Goal: Find contact information: Find contact information

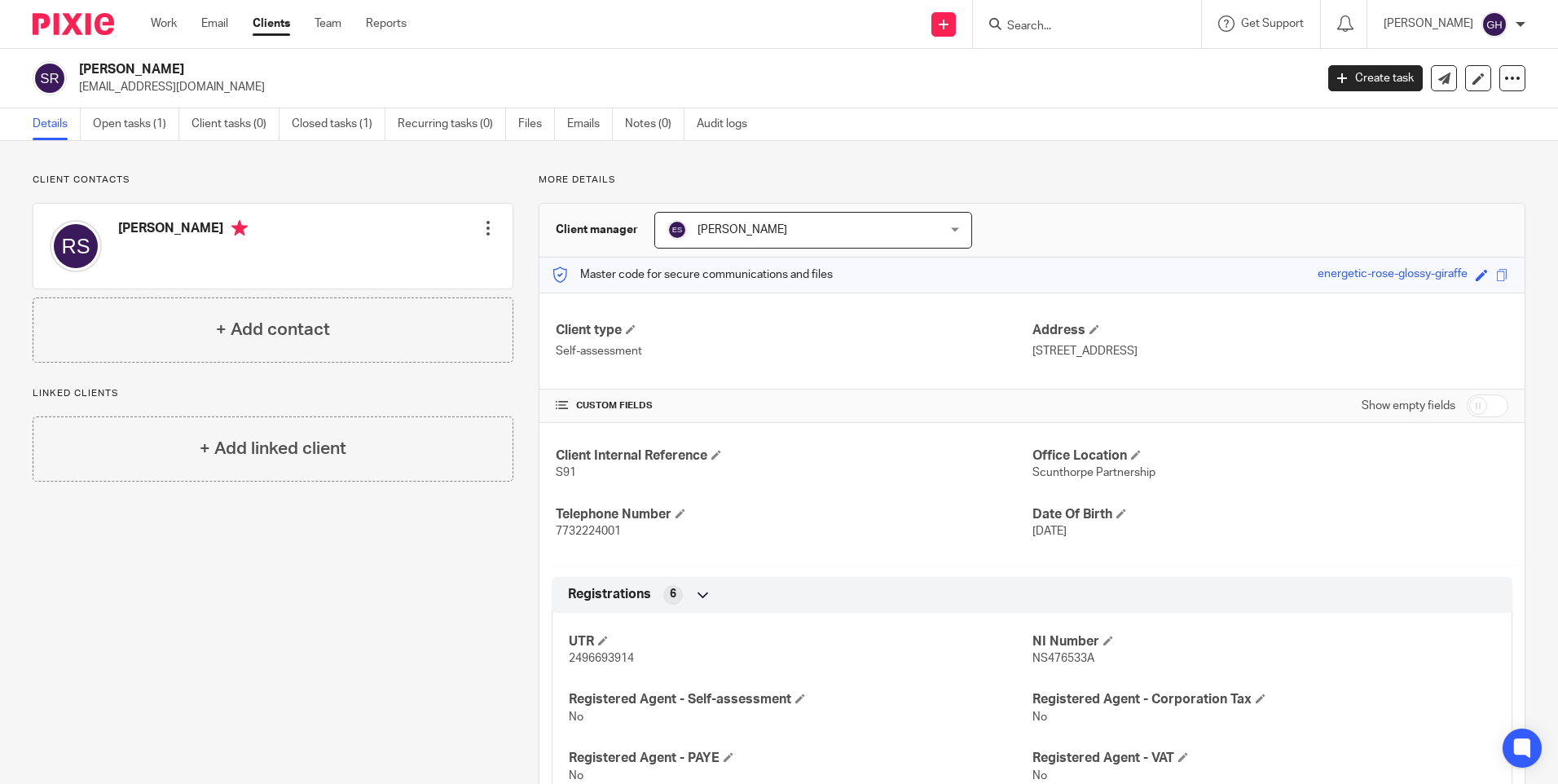
click at [1079, 24] on input "Search" at bounding box center [1079, 26] width 147 height 15
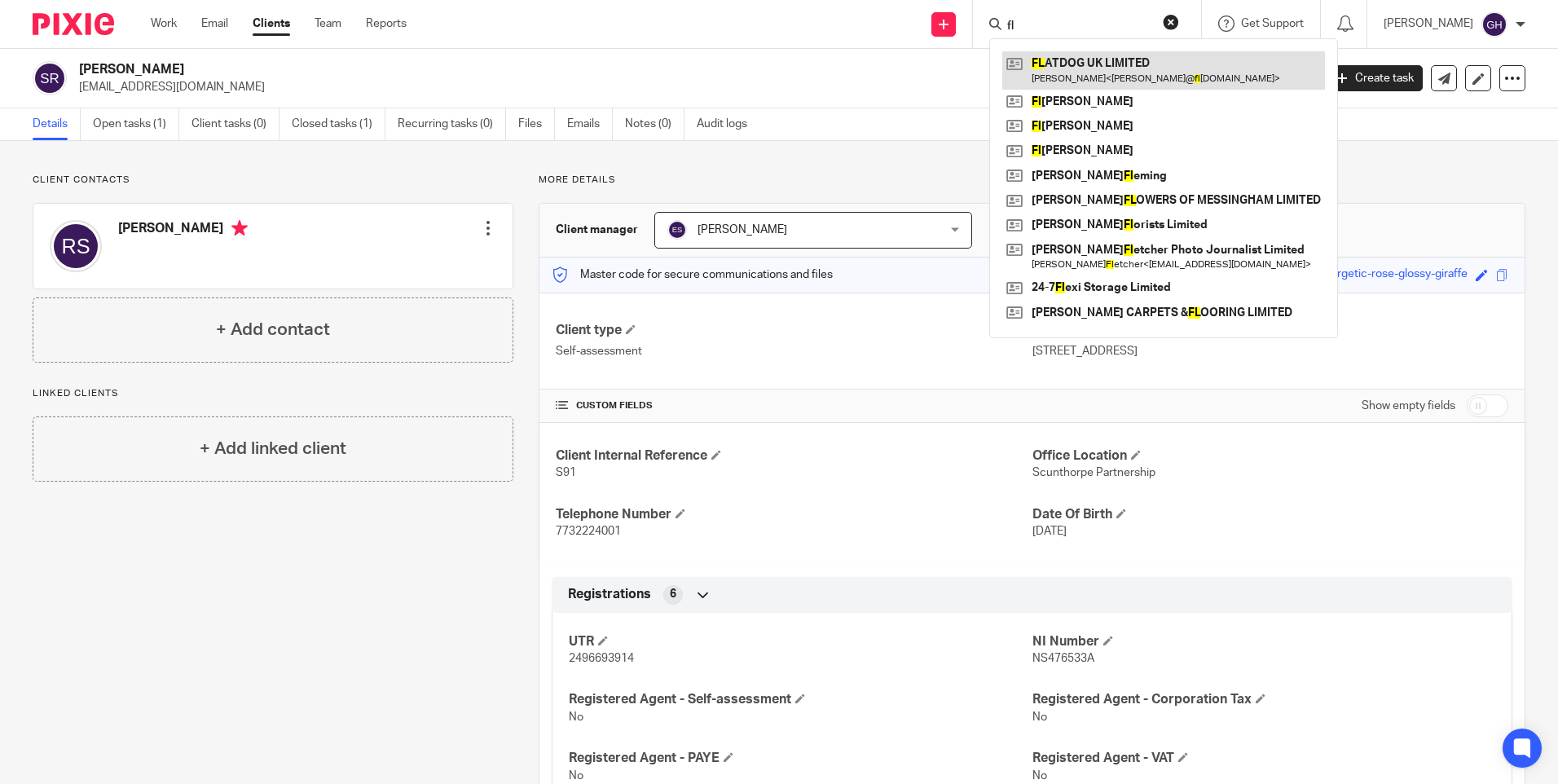
type input "fl"
click at [1083, 66] on link at bounding box center [1164, 70] width 323 height 38
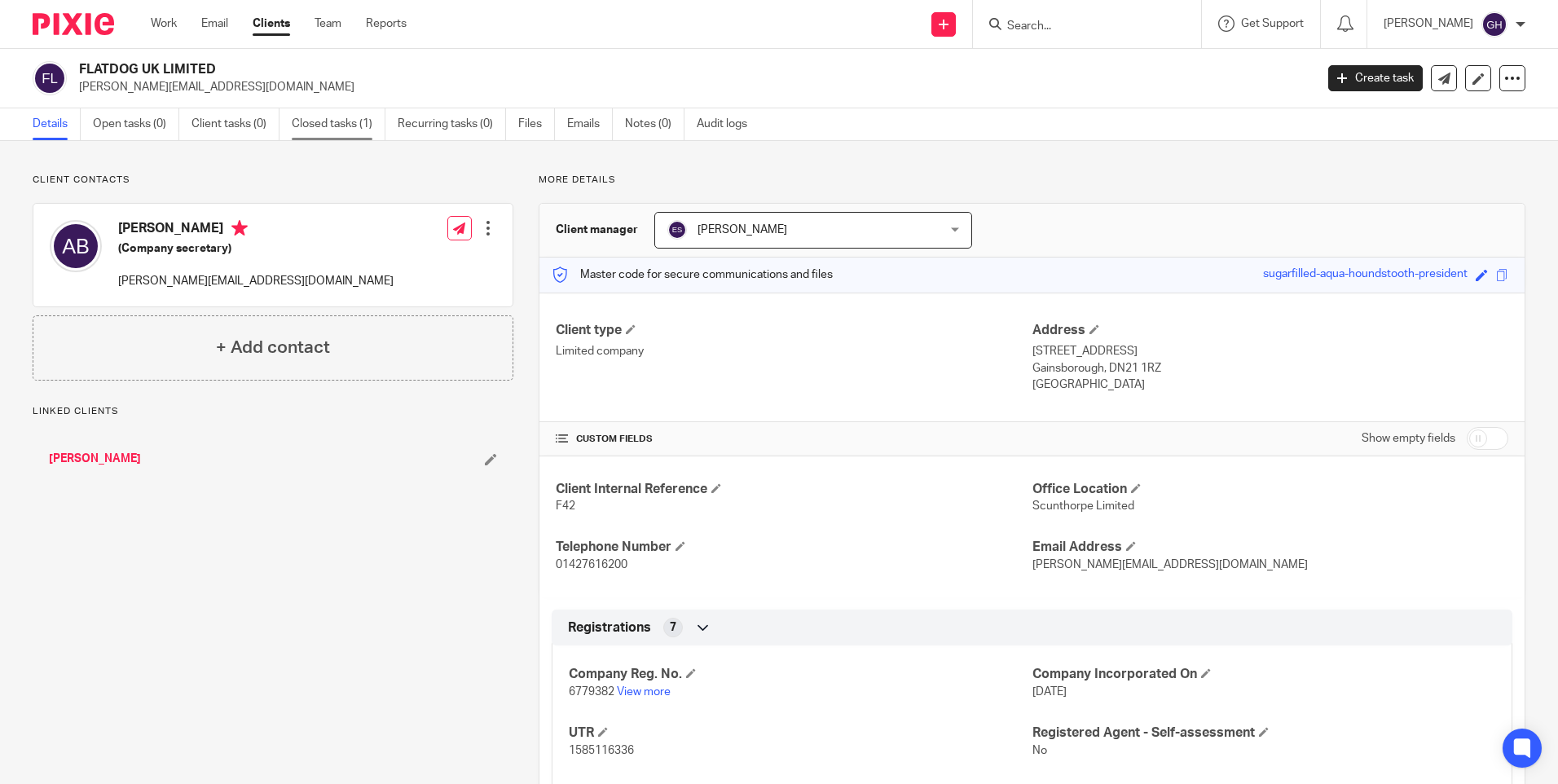
click at [312, 128] on link "Closed tasks (1)" at bounding box center [338, 124] width 94 height 32
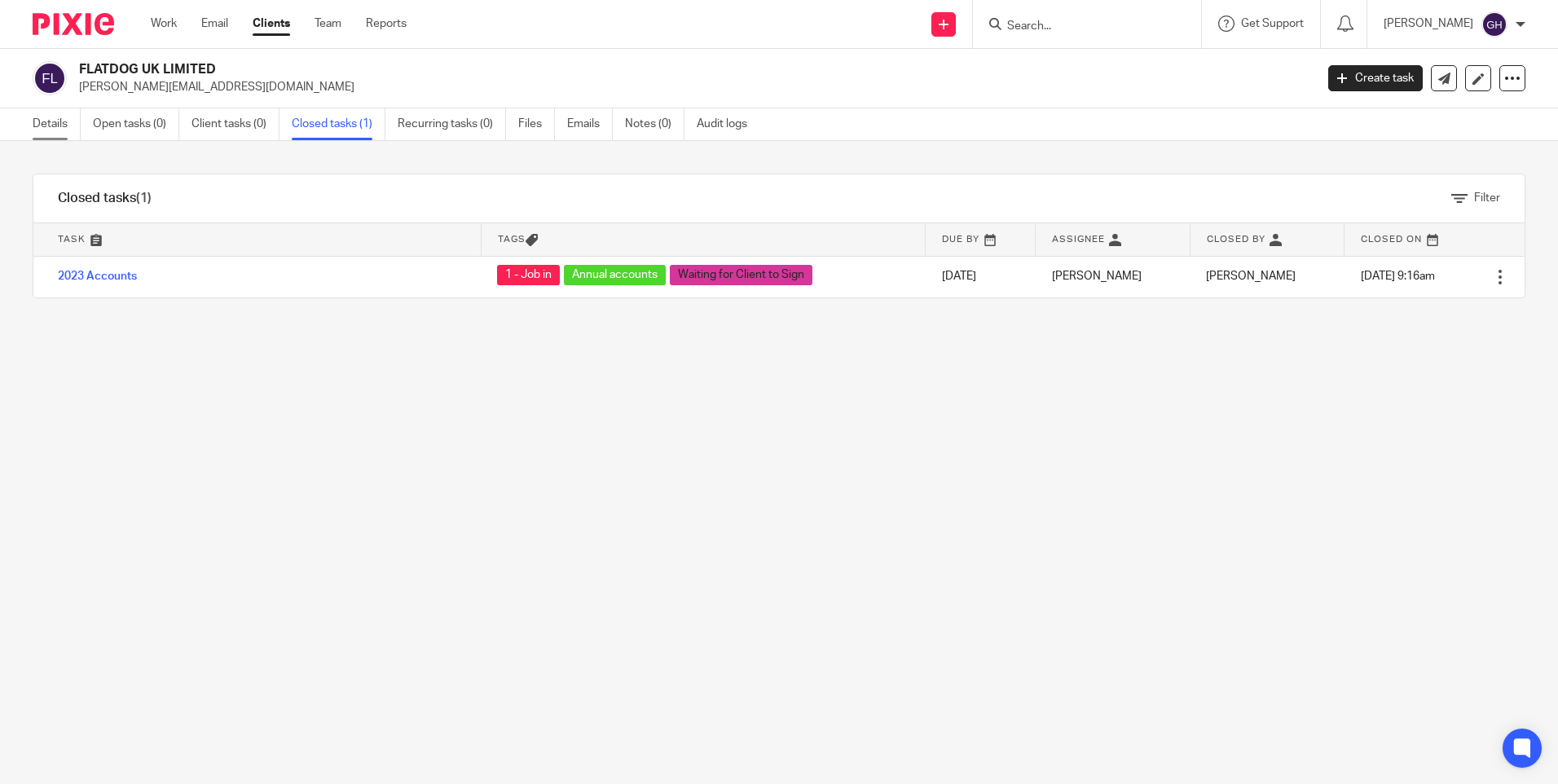
click at [70, 123] on link "Details" at bounding box center [57, 124] width 48 height 32
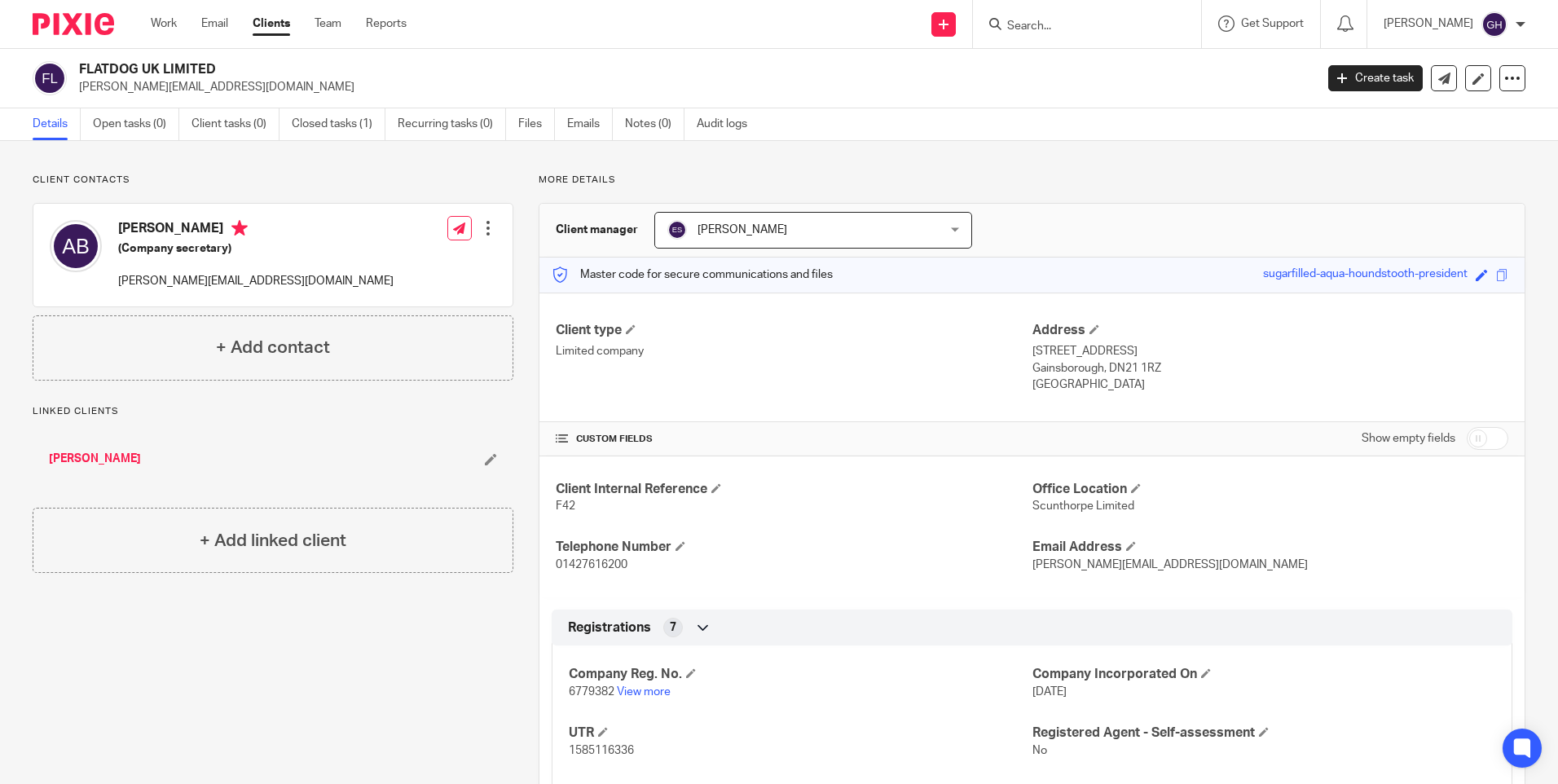
click at [1098, 30] on input "Search" at bounding box center [1079, 26] width 147 height 15
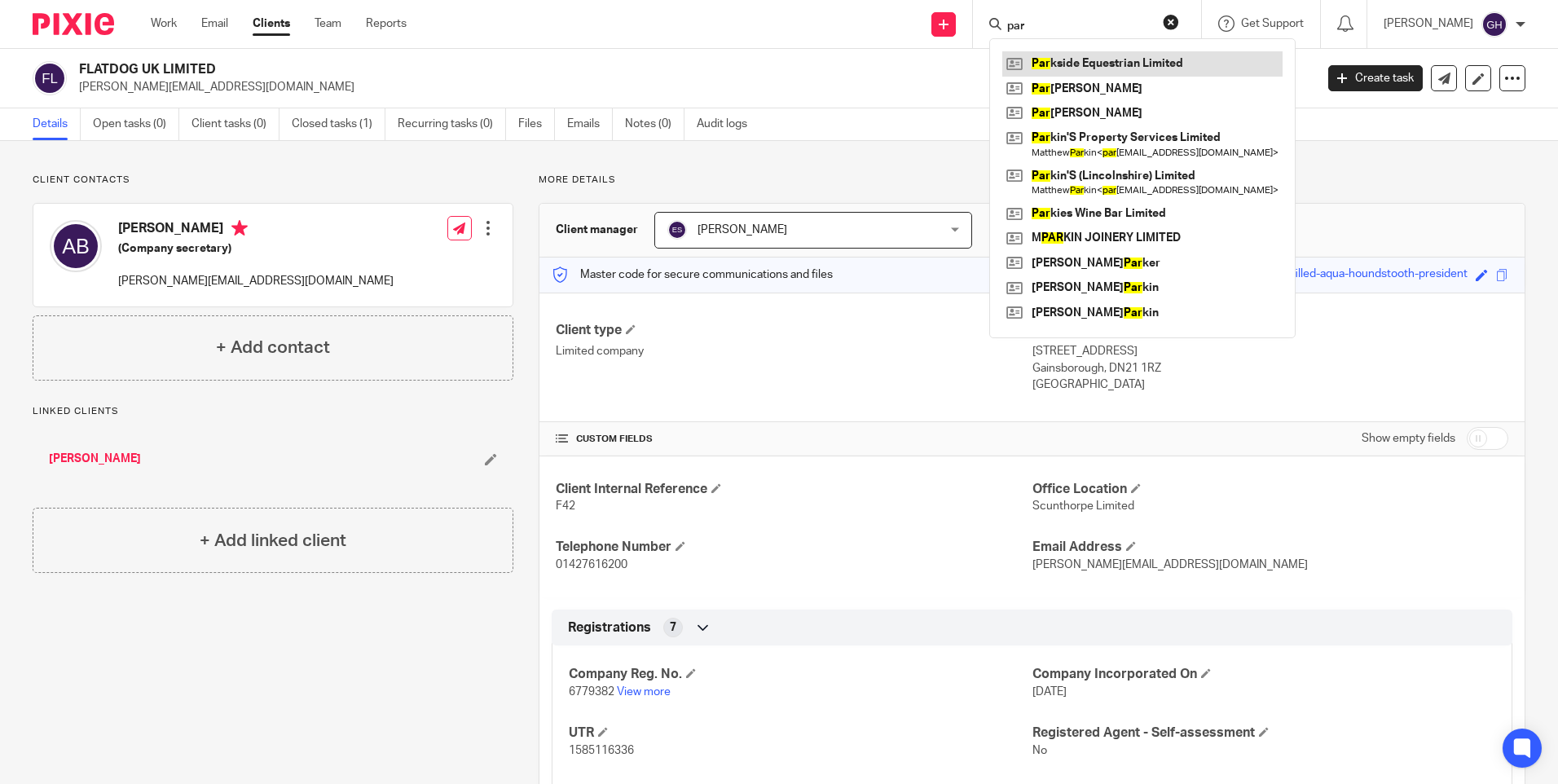
type input "par"
click at [1116, 73] on link at bounding box center [1143, 63] width 280 height 24
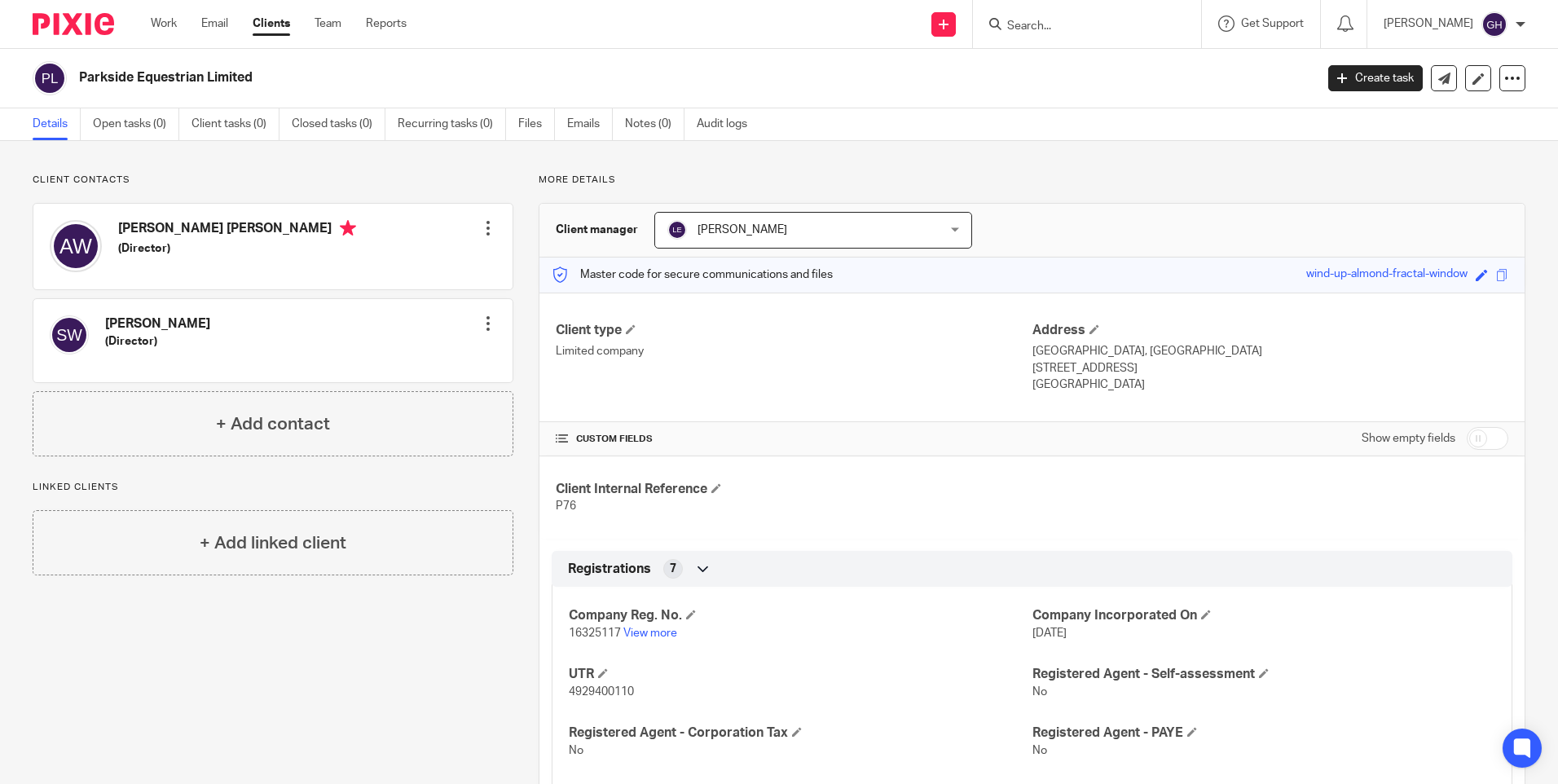
click at [1126, 24] on input "Search" at bounding box center [1079, 26] width 147 height 15
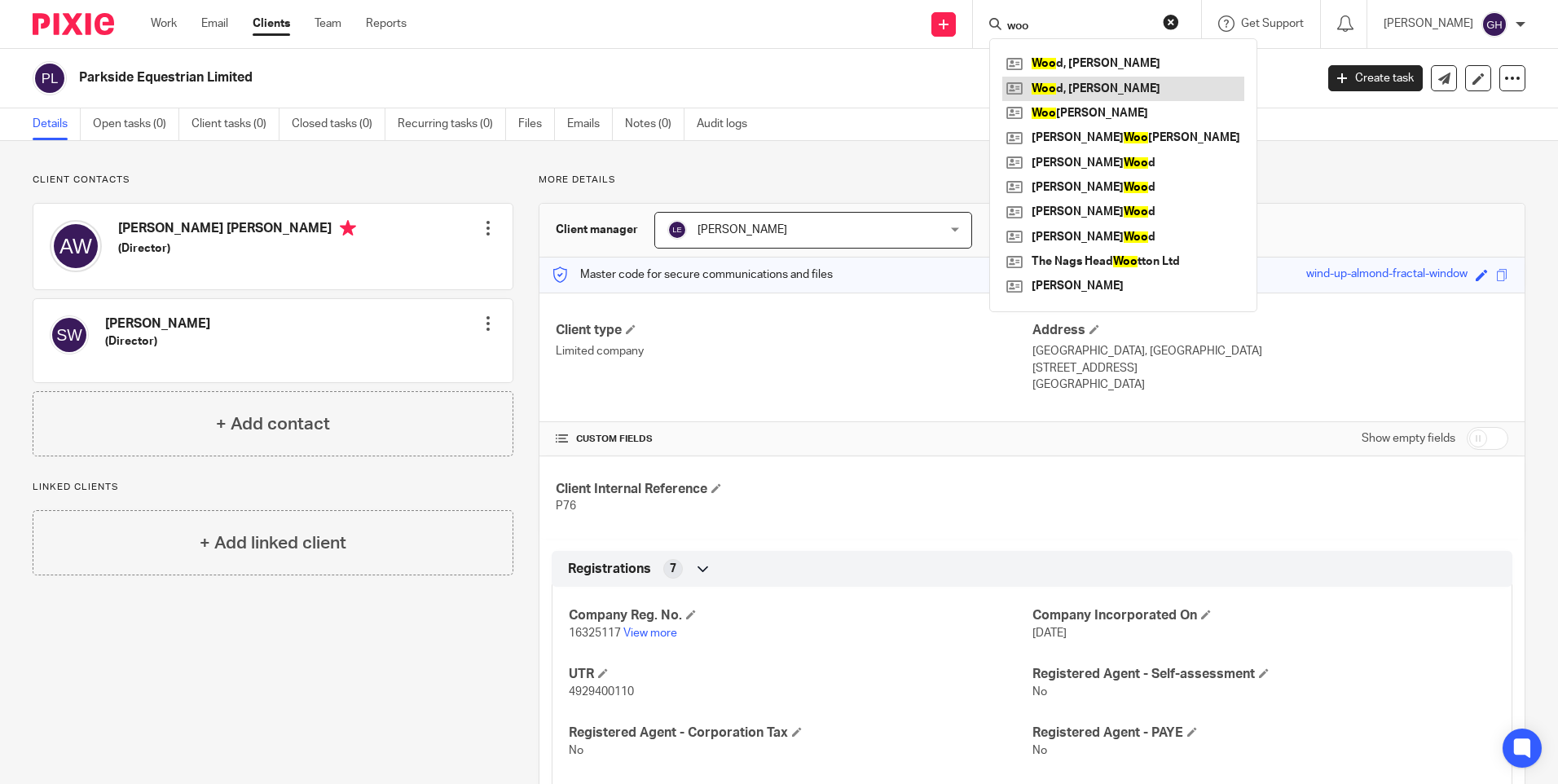
type input "woo"
click at [1102, 82] on link at bounding box center [1124, 88] width 242 height 24
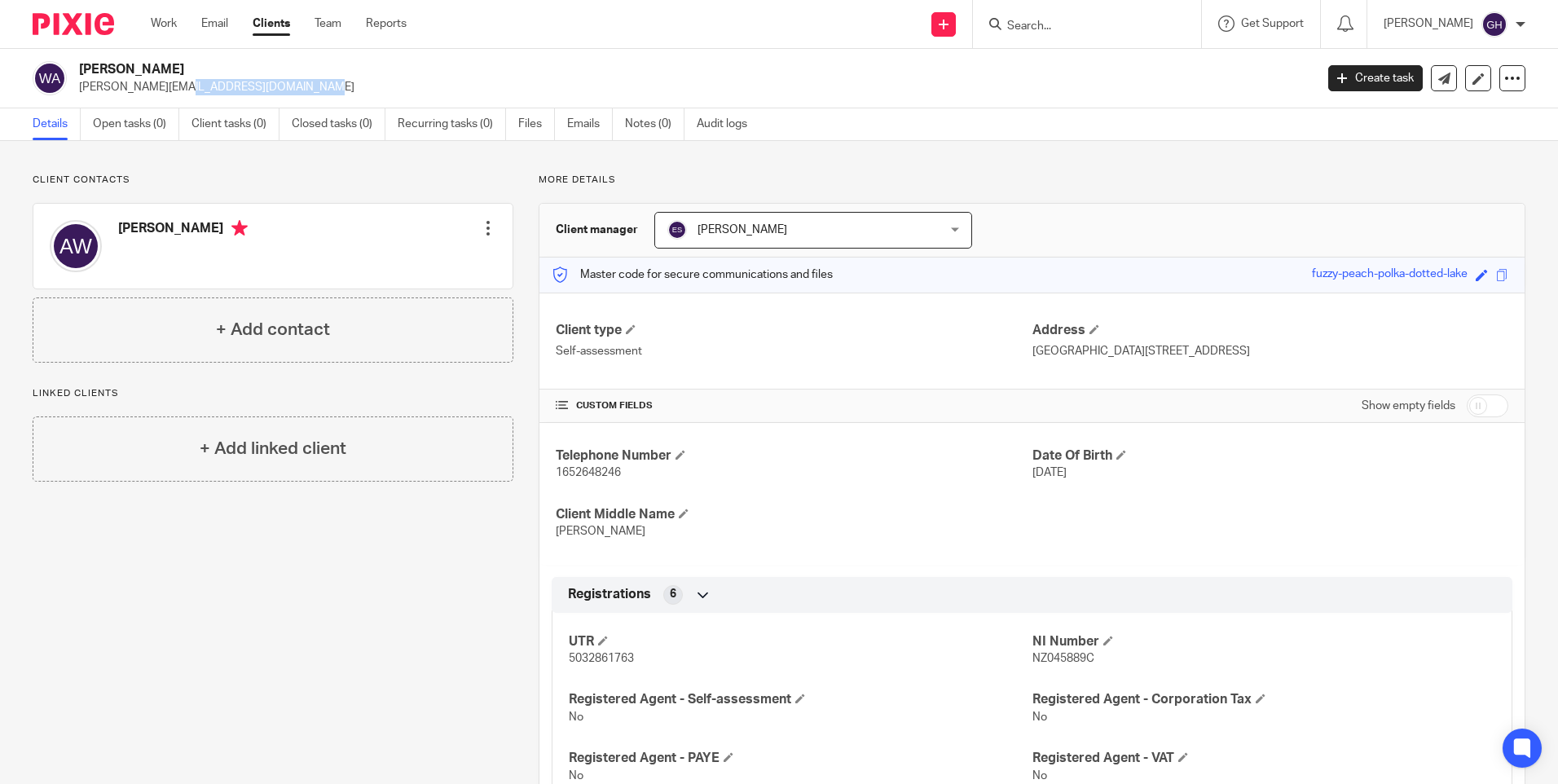
drag, startPoint x: 220, startPoint y: 87, endPoint x: 80, endPoint y: 98, distance: 140.4
click at [80, 98] on div "Wood, Andrew andy@kal-designs.co.uk Create task Update from Companies House Exp…" at bounding box center [779, 79] width 1558 height 60
copy p "andy@kal-designs.co.uk"
click at [1273, 21] on span "Get Support" at bounding box center [1273, 24] width 63 height 12
click at [1153, 29] on input "Search" at bounding box center [1079, 26] width 147 height 15
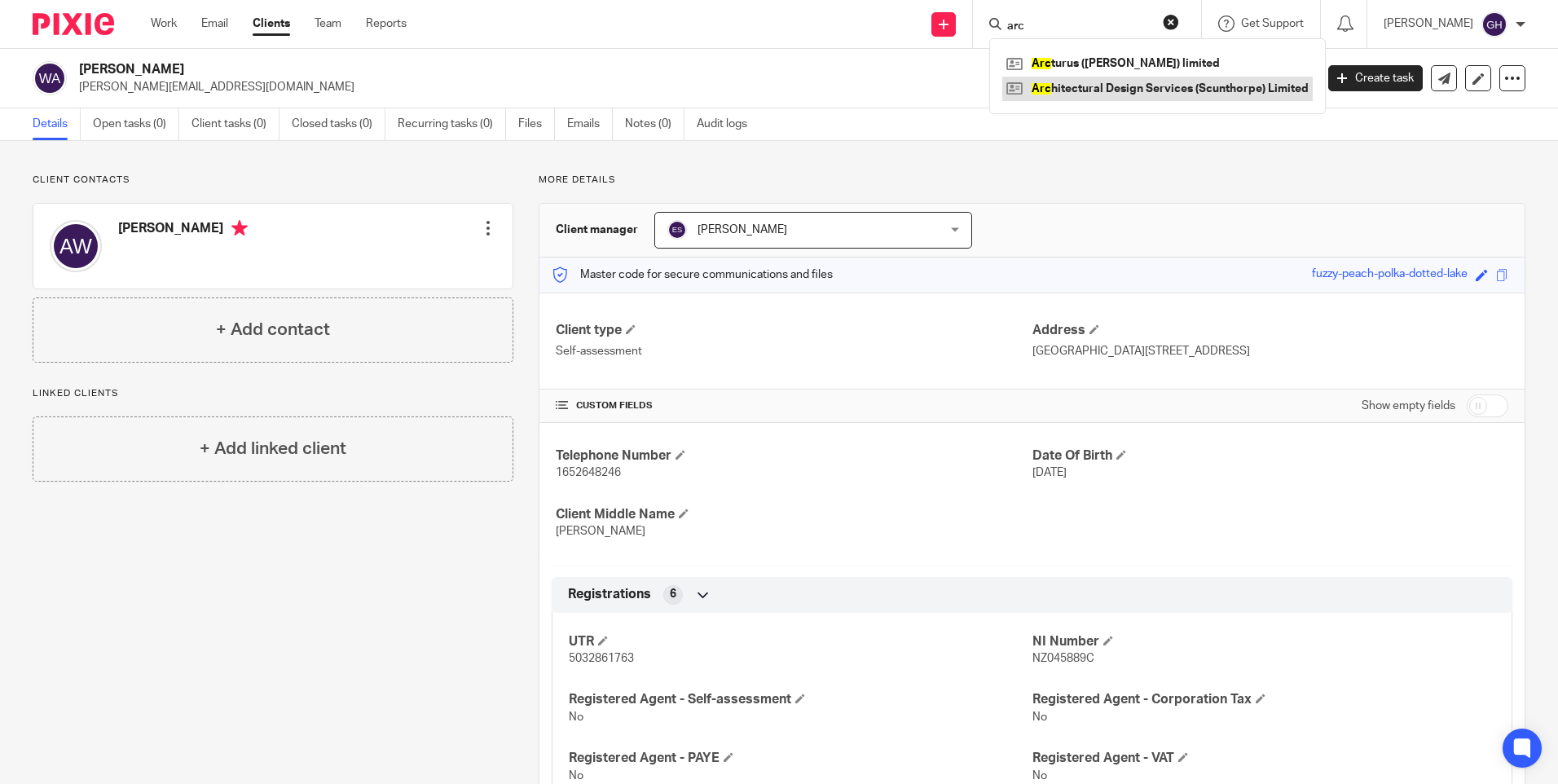
type input "arc"
click at [1153, 93] on link at bounding box center [1158, 88] width 310 height 24
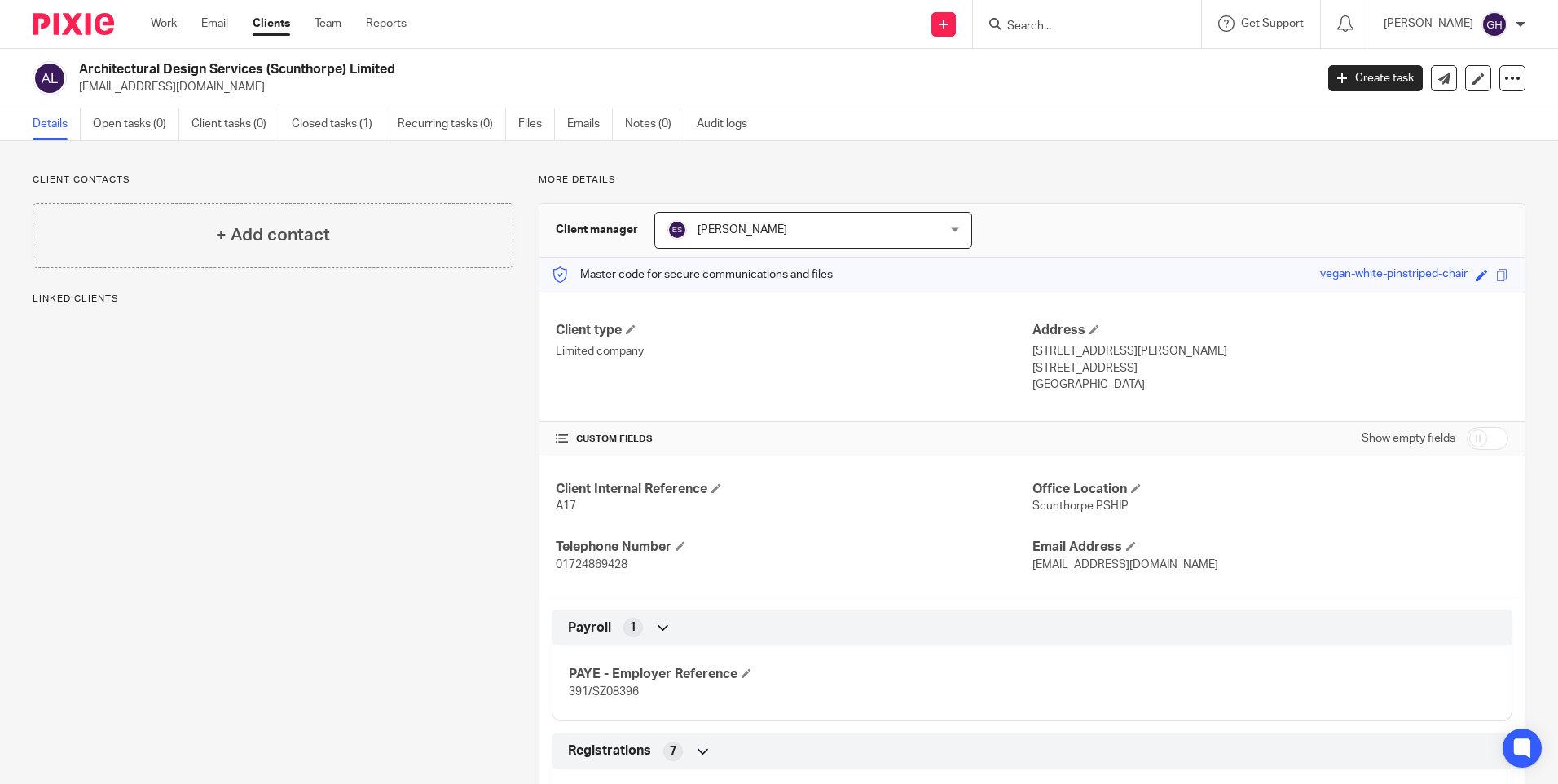
drag, startPoint x: 0, startPoint y: 0, endPoint x: 75, endPoint y: 89, distance: 116.4
click at [75, 89] on div "Architectural Design Services (Scunthorpe) Limited [EMAIL_ADDRESS][DOMAIN_NAME]" at bounding box center [668, 77] width 1272 height 34
copy p "[EMAIL_ADDRESS][DOMAIN_NAME]"
